Goal: Task Accomplishment & Management: Use online tool/utility

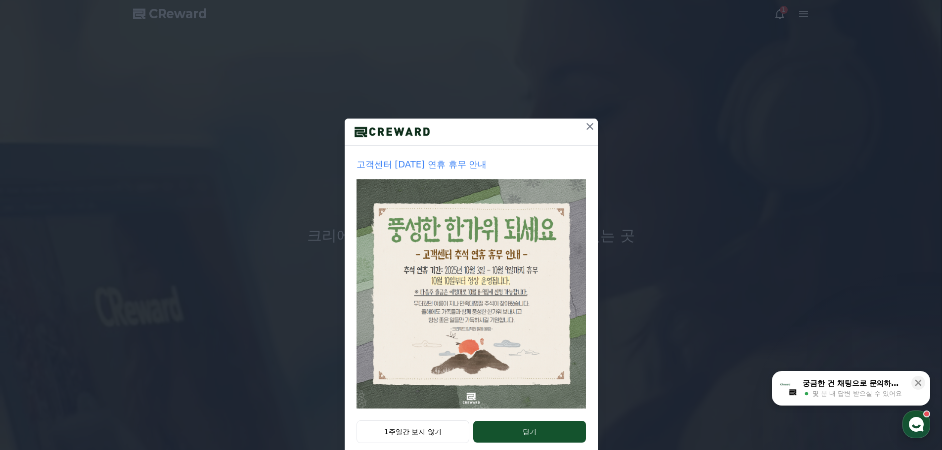
click at [584, 127] on icon at bounding box center [590, 127] width 12 height 12
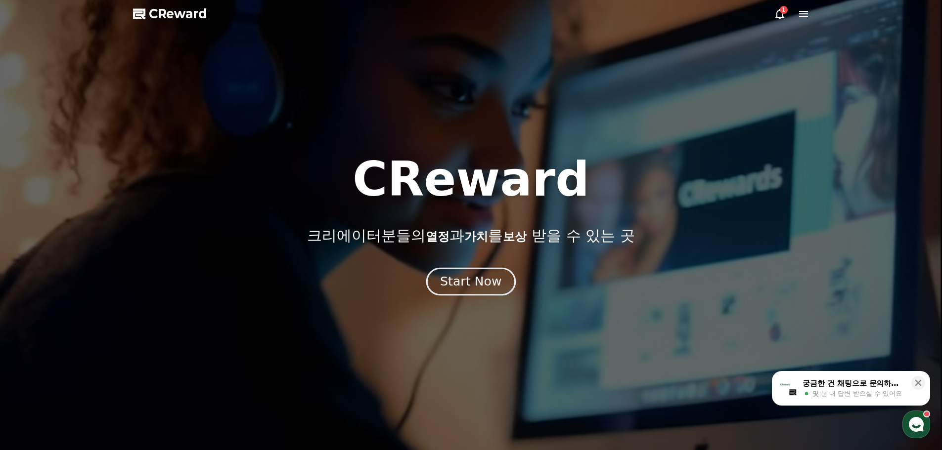
click at [481, 277] on div "Start Now" at bounding box center [470, 281] width 61 height 17
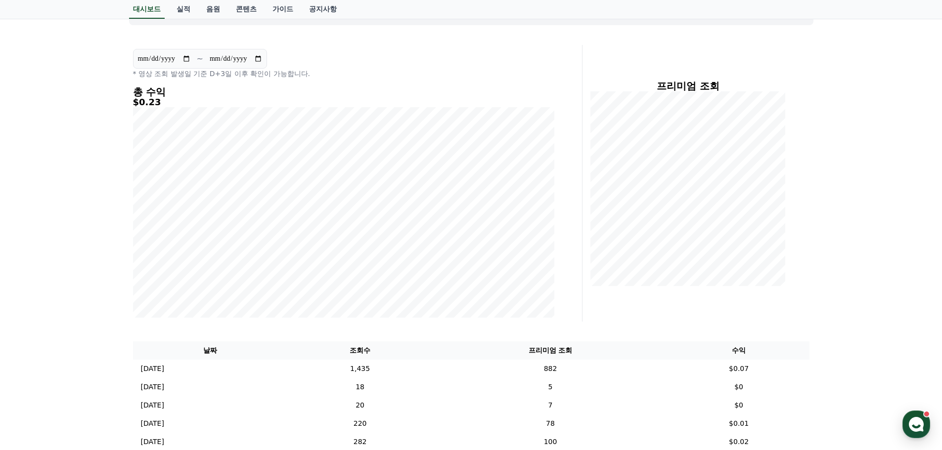
scroll to position [148, 0]
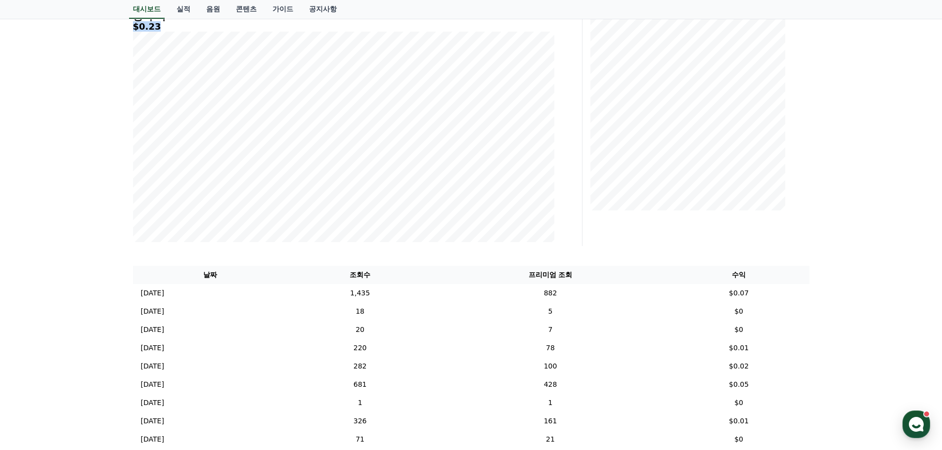
drag, startPoint x: 164, startPoint y: 28, endPoint x: 134, endPoint y: 28, distance: 30.2
click at [134, 28] on h5 "$0.23" at bounding box center [343, 27] width 421 height 10
copy h5 "$0.23"
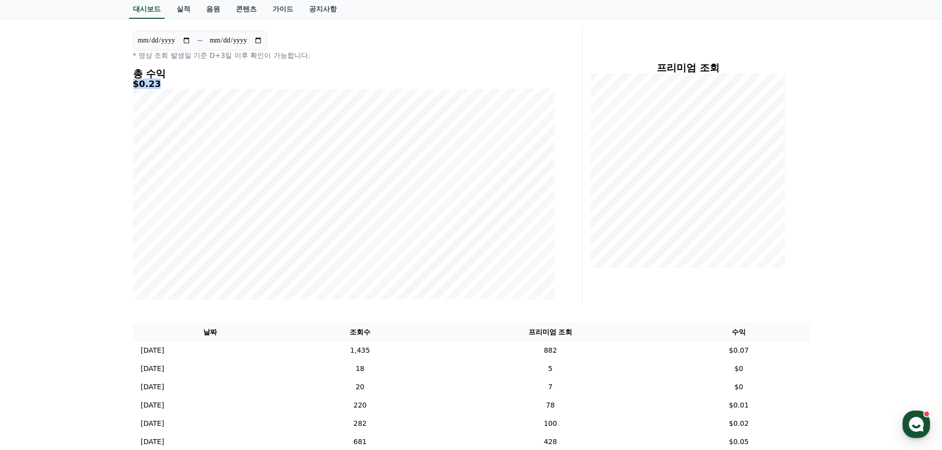
scroll to position [0, 0]
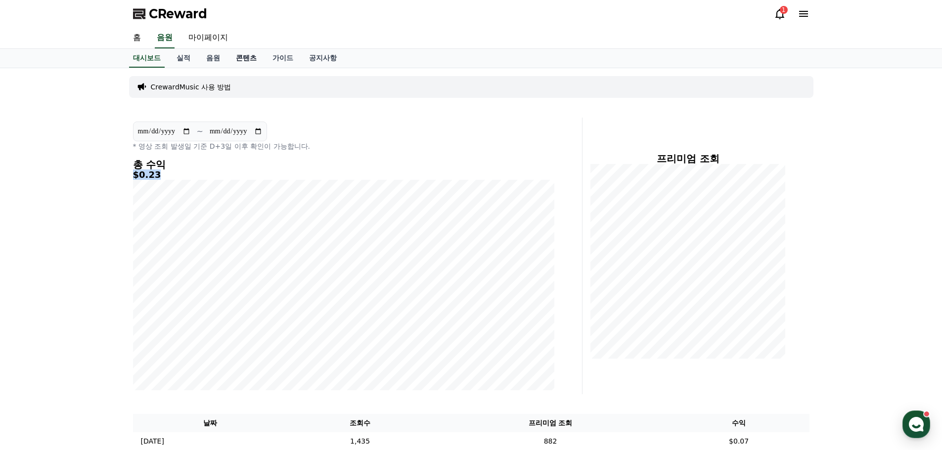
click at [249, 57] on link "콘텐츠" at bounding box center [246, 58] width 37 height 19
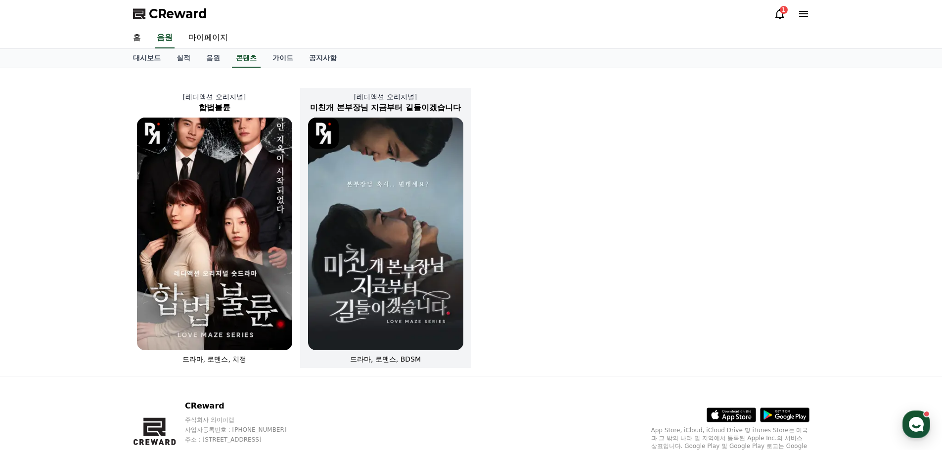
click at [392, 249] on img at bounding box center [385, 234] width 155 height 233
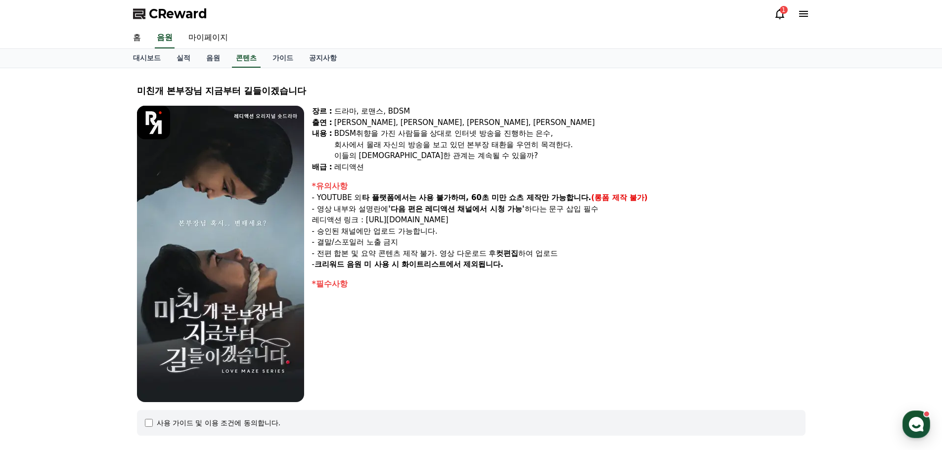
select select
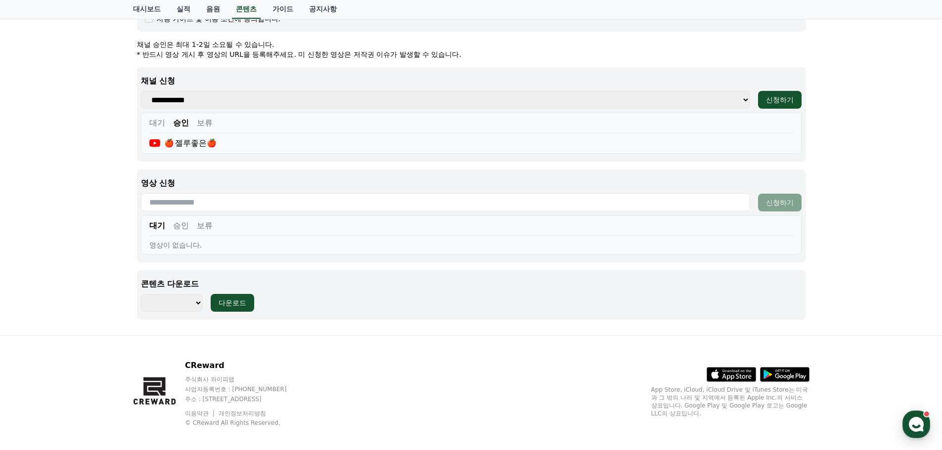
scroll to position [413, 0]
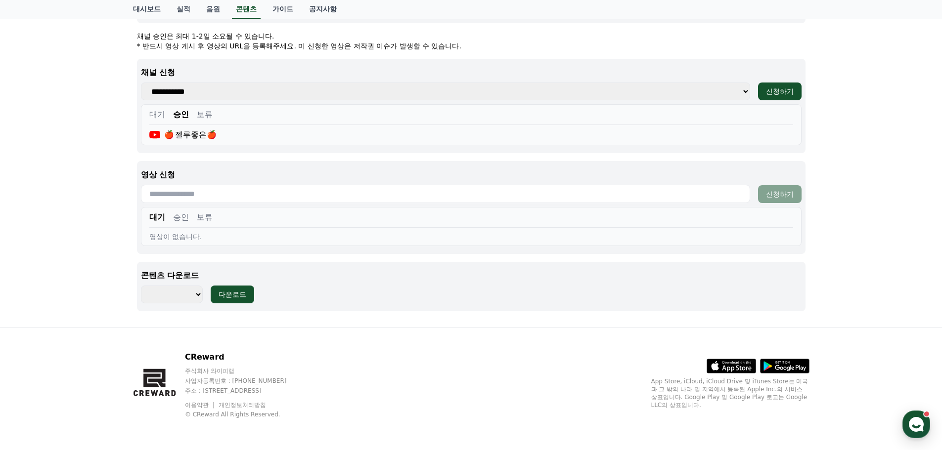
click at [176, 217] on button "승인" at bounding box center [181, 218] width 16 height 12
click at [916, 426] on use "button" at bounding box center [916, 424] width 15 height 15
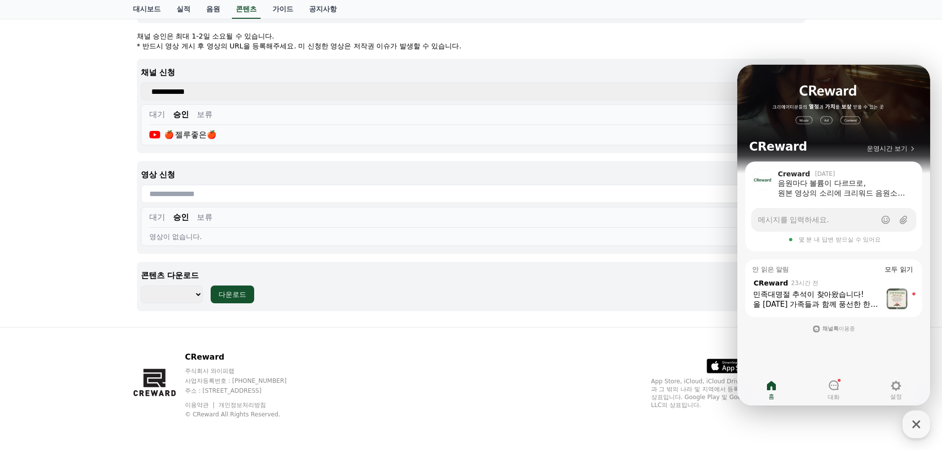
click at [665, 328] on div "CReward 주식회사 와이피랩 사업자등록번호 : [PHONE_NUMBER] 주소 : [STREET_ADDRESS] 이용약관 개인정보처리방침 …" at bounding box center [471, 389] width 692 height 123
click at [917, 419] on icon "button" at bounding box center [916, 425] width 18 height 18
